Goal: Information Seeking & Learning: Learn about a topic

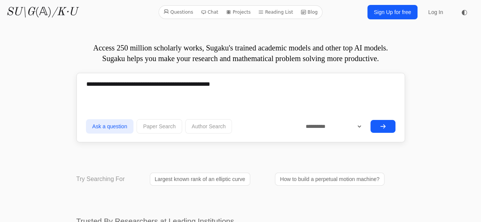
type textarea "**********"
click at [383, 124] on icon "submit" at bounding box center [383, 127] width 6 height 6
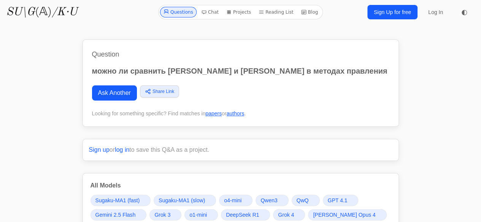
scroll to position [195, 0]
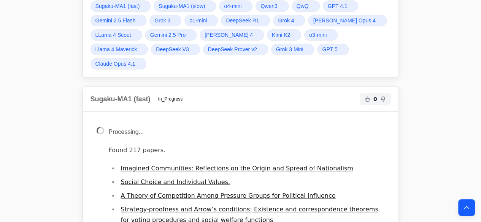
click at [322, 48] on span "GPT 5" at bounding box center [329, 50] width 15 height 8
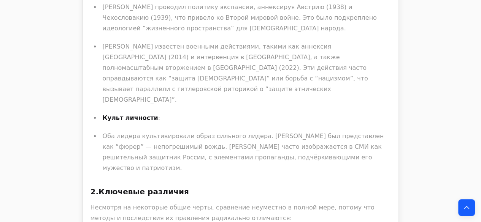
scroll to position [11539, 0]
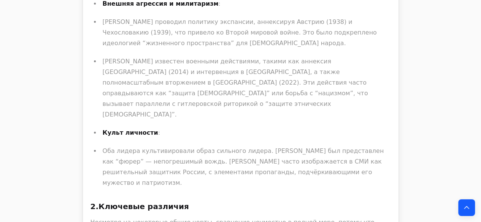
drag, startPoint x: 202, startPoint y: 126, endPoint x: 225, endPoint y: 134, distance: 24.4
drag, startPoint x: 241, startPoint y: 143, endPoint x: 93, endPoint y: 84, distance: 159.6
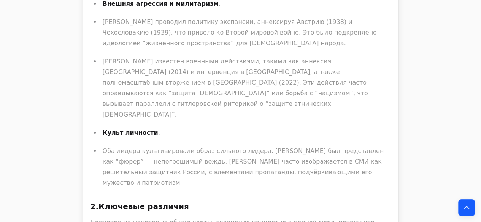
drag, startPoint x: 97, startPoint y: 70, endPoint x: 215, endPoint y: 134, distance: 133.8
drag, startPoint x: 194, startPoint y: 129, endPoint x: 84, endPoint y: 85, distance: 118.6
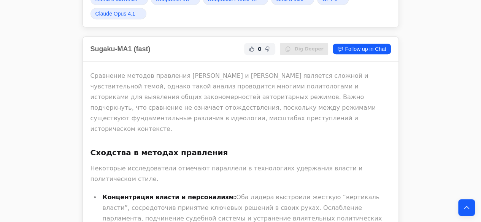
scroll to position [0, 0]
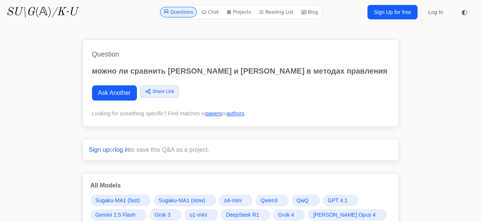
click at [291, 213] on span "Grok 4" at bounding box center [286, 215] width 16 height 8
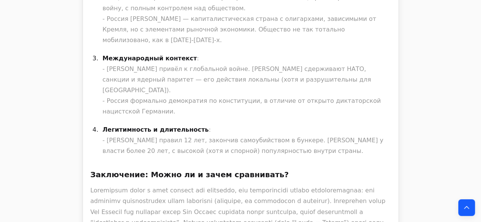
scroll to position [9195, 0]
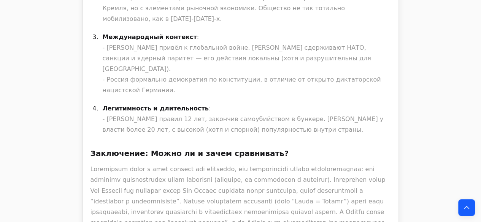
drag, startPoint x: 345, startPoint y: 48, endPoint x: 368, endPoint y: 62, distance: 27.0
drag, startPoint x: 368, startPoint y: 62, endPoint x: 379, endPoint y: 70, distance: 13.6
drag, startPoint x: 379, startPoint y: 70, endPoint x: 86, endPoint y: 51, distance: 293.4
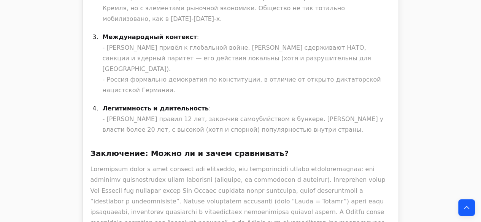
drag, startPoint x: 135, startPoint y: 42, endPoint x: 299, endPoint y: 81, distance: 168.8
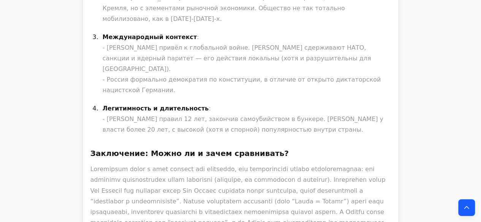
drag, startPoint x: 322, startPoint y: 87, endPoint x: 156, endPoint y: 35, distance: 174.5
drag, startPoint x: 127, startPoint y: 31, endPoint x: 368, endPoint y: 64, distance: 243.7
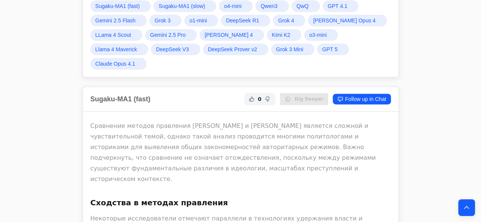
scroll to position [149, 0]
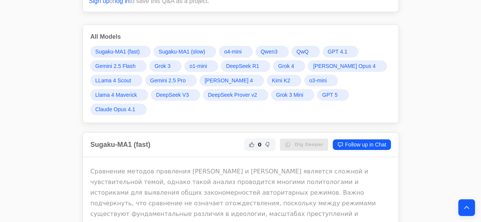
click at [241, 65] on span "DeepSeek R1" at bounding box center [242, 66] width 33 height 8
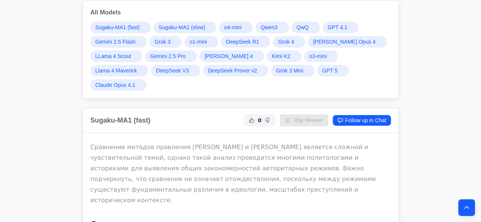
scroll to position [195, 0]
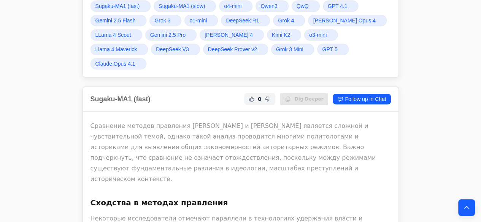
click at [279, 4] on link "Qwen3" at bounding box center [272, 5] width 33 height 11
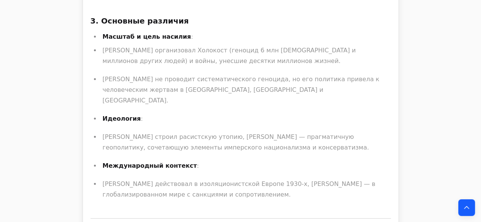
scroll to position [4285, 0]
